Goal: Navigation & Orientation: Find specific page/section

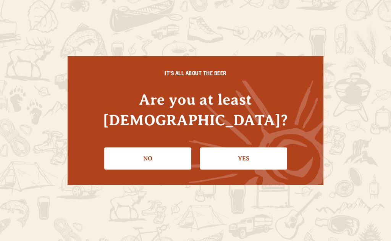
click at [240, 165] on link "Yes" at bounding box center [243, 158] width 87 height 22
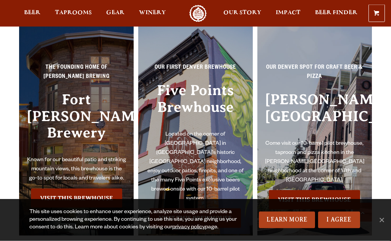
scroll to position [1454, 0]
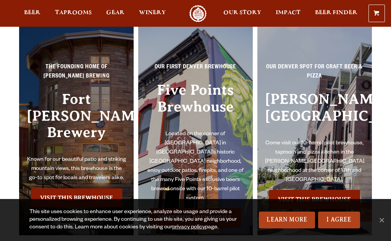
click at [57, 188] on link "Visit this Brewhouse" at bounding box center [76, 197] width 91 height 19
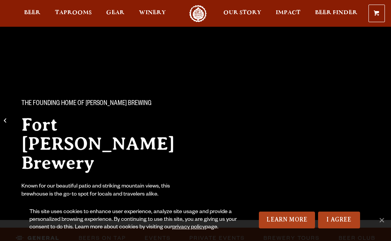
click at [323, 95] on div "The Founding Home of Odell Brewing Fort Collins Brewery Known for our beautiful…" at bounding box center [195, 143] width 391 height 137
click at [35, 133] on h2 "Fort [PERSON_NAME] Brewery" at bounding box center [103, 143] width 165 height 57
click at [339, 92] on div "The Founding Home of Odell Brewing Fort Collins Brewery Known for our beautiful…" at bounding box center [195, 143] width 391 height 137
click at [381, 218] on span "Cookie Notice" at bounding box center [382, 220] width 8 height 8
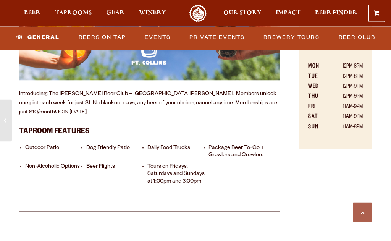
scroll to position [585, 0]
click at [174, 148] on li "Daily Food Trucks" at bounding box center [176, 151] width 58 height 15
click at [176, 149] on li "Daily Food Trucks" at bounding box center [176, 151] width 58 height 15
click at [173, 146] on li "Daily Food Trucks" at bounding box center [176, 151] width 58 height 15
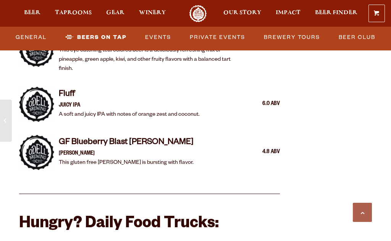
scroll to position [1784, 0]
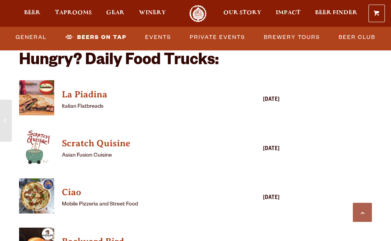
scroll to position [1784, 0]
